Goal: Information Seeking & Learning: Learn about a topic

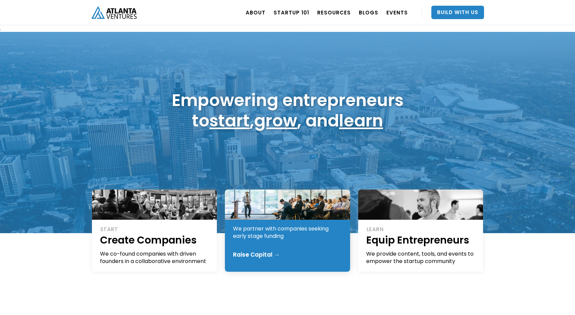
click at [267, 258] on div "Raise Capital →" at bounding box center [256, 255] width 47 height 7
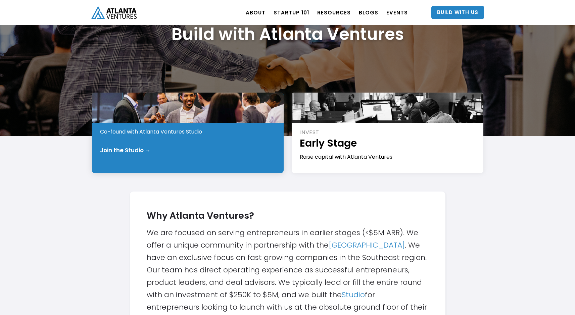
scroll to position [63, 0]
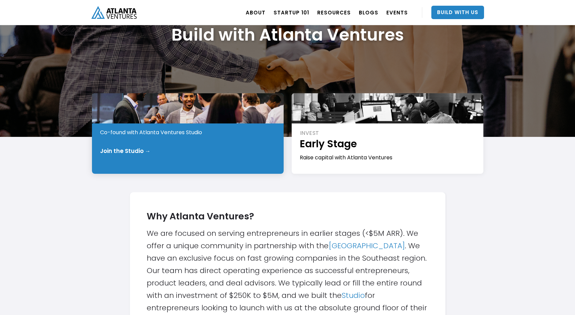
click at [201, 131] on div "Co-found with Atlanta Ventures Studio" at bounding box center [188, 132] width 176 height 7
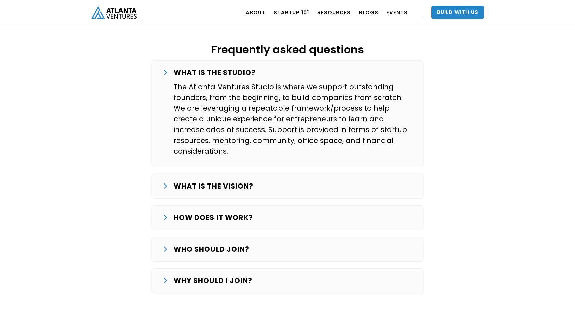
scroll to position [1098, 0]
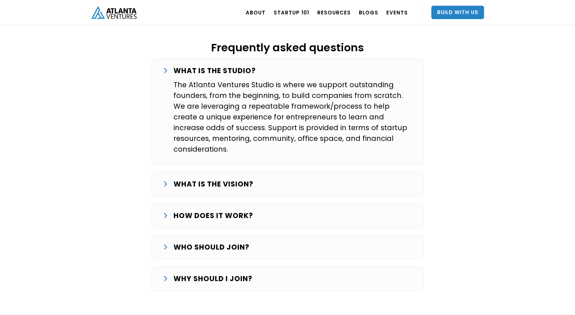
click at [212, 172] on div "WHAT IS THE VISION? Our goal is to systematically start and grow successful com…" at bounding box center [288, 184] width 272 height 25
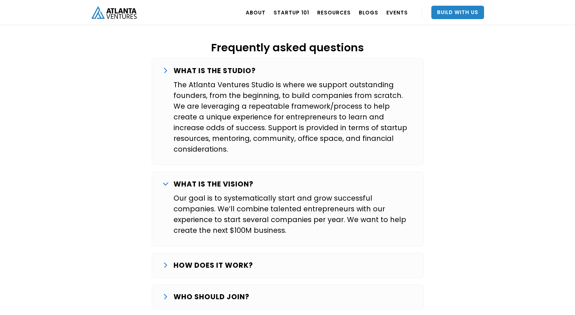
click at [216, 261] on strong "HOW DOES IT WORK?" at bounding box center [214, 266] width 80 height 10
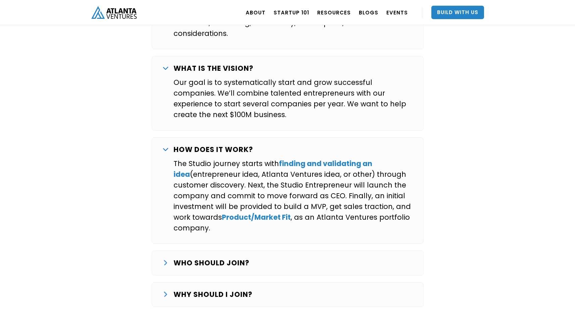
scroll to position [1215, 0]
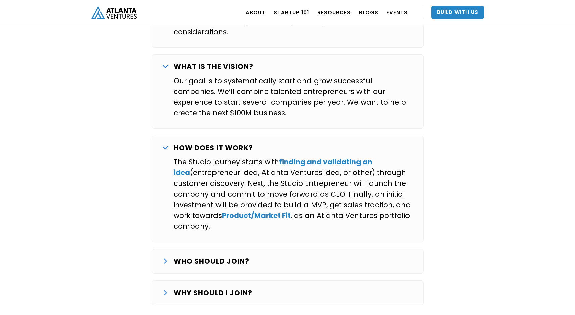
click at [216, 248] on div "WHAT IS THE STUDIO? The Atlanta Ventures Studio is where we support outstanding…" at bounding box center [288, 125] width 272 height 373
click at [220, 249] on div "WHO SHOULD JOIN? We are looking for entrepreneurs that want to commit full-time…" at bounding box center [288, 261] width 272 height 25
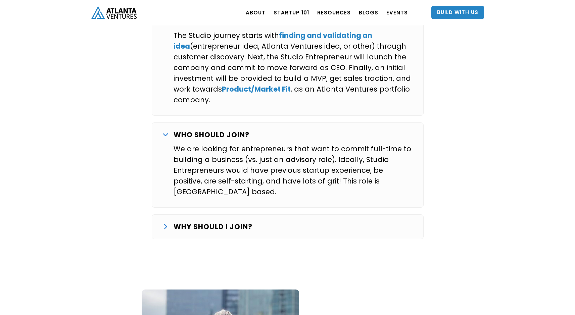
scroll to position [1352, 0]
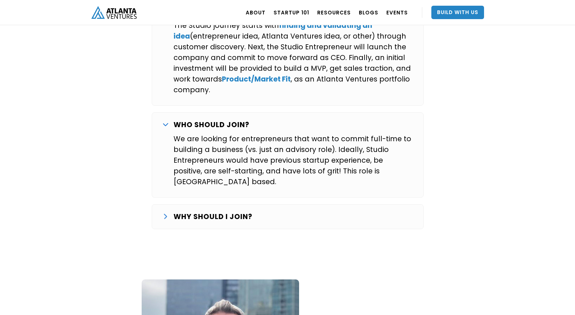
click at [219, 212] on strong "WHY SHOULD I JOIN?" at bounding box center [213, 217] width 79 height 10
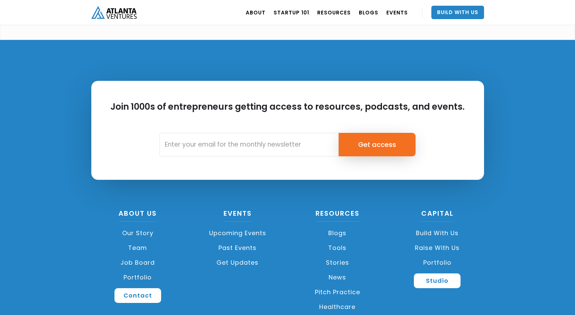
scroll to position [2090, 0]
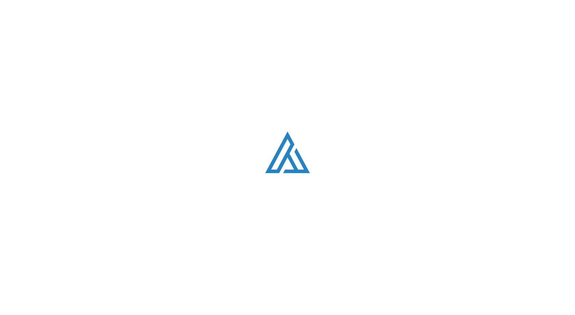
scroll to position [63, 0]
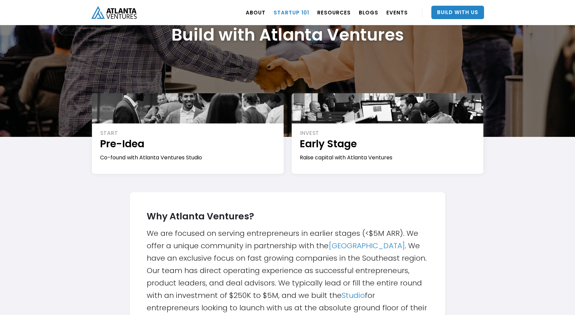
click at [298, 11] on link "Startup 101" at bounding box center [292, 12] width 36 height 19
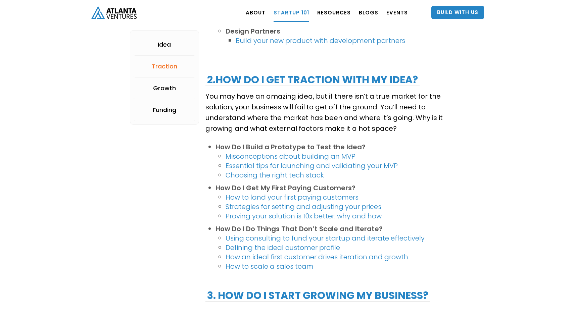
scroll to position [654, 0]
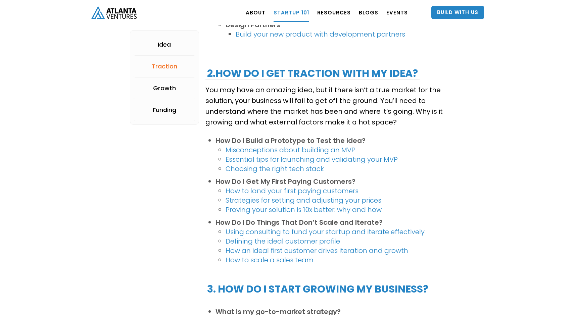
click at [254, 151] on link "Misconceptions about building an MVP" at bounding box center [291, 149] width 130 height 9
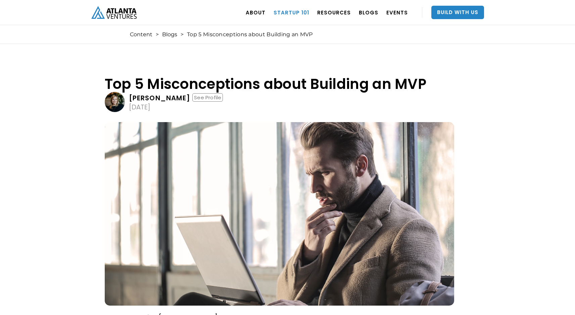
click at [292, 13] on link "Startup 101" at bounding box center [292, 12] width 36 height 19
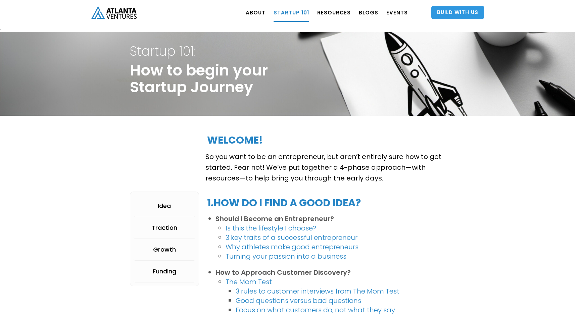
click at [447, 17] on link "Build With Us" at bounding box center [457, 12] width 53 height 13
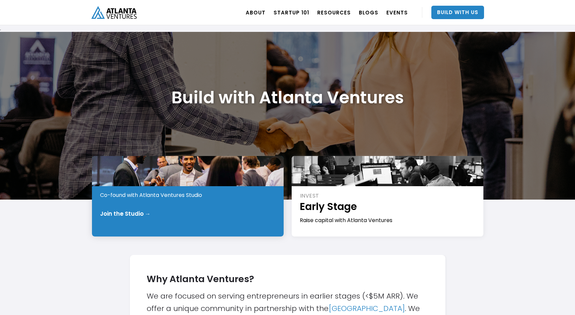
click at [229, 197] on div "Co-found with Atlanta Ventures Studio" at bounding box center [188, 195] width 176 height 7
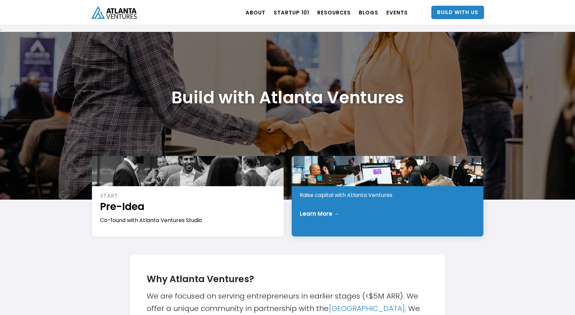
click at [333, 213] on div "Learn More →" at bounding box center [320, 214] width 40 height 7
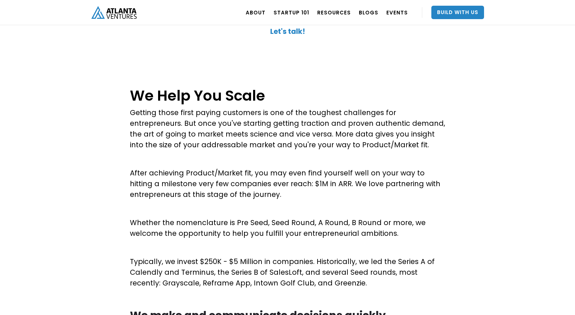
scroll to position [208, 0]
